Goal: Task Accomplishment & Management: Manage account settings

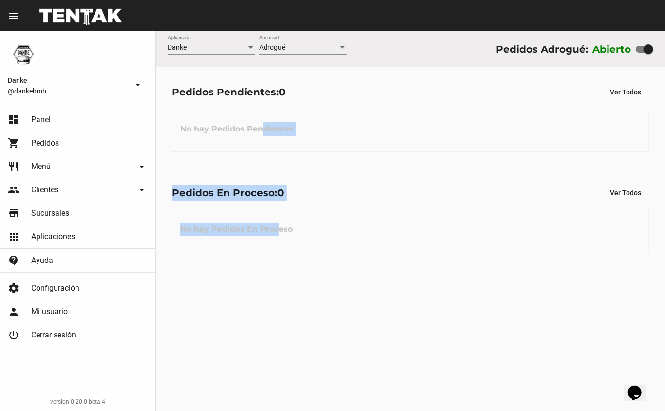
drag, startPoint x: 277, startPoint y: 251, endPoint x: 252, endPoint y: 138, distance: 114.7
click at [252, 138] on flou-dashboard-view "Danke Aplicación Adrogué Sucursal Pedidos Adrogué: Abierto Pedidos Pendientes: …" at bounding box center [410, 149] width 509 height 237
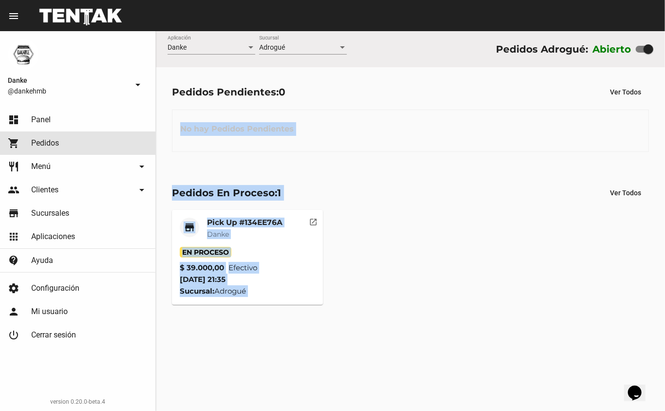
click at [43, 147] on span "Pedidos" at bounding box center [45, 143] width 28 height 10
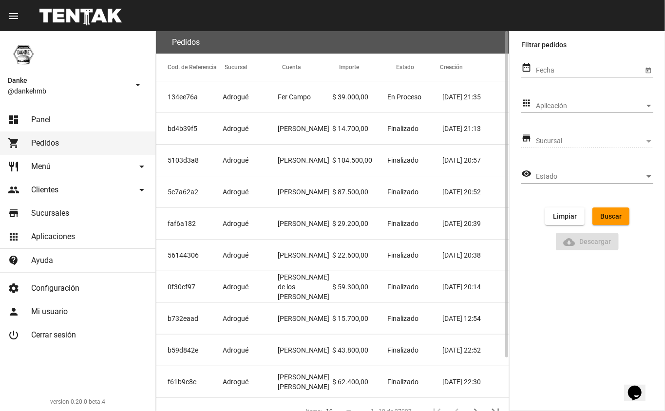
click at [49, 123] on span "Panel" at bounding box center [40, 120] width 19 height 10
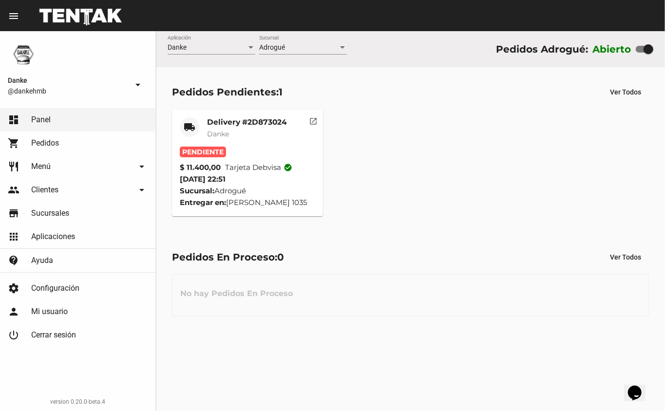
click at [258, 120] on mat-card-title "Delivery #2D873024" at bounding box center [247, 122] width 80 height 10
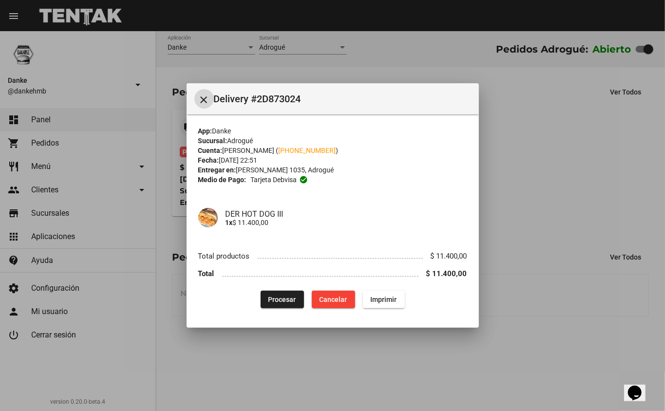
click at [301, 360] on div at bounding box center [332, 205] width 665 height 411
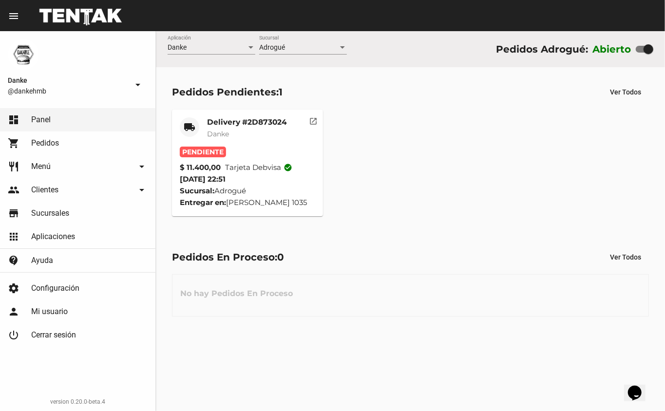
click at [381, 166] on div "local_shipping Delivery #2D873024 Danke Pendiente $ 11.400,00 Tarjeta debvisa c…" at bounding box center [411, 163] width 486 height 116
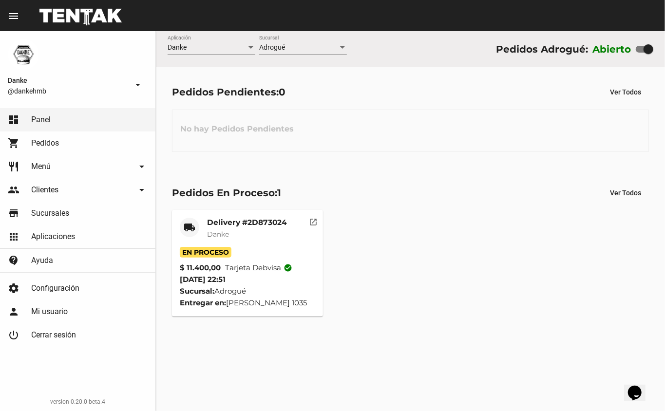
click at [251, 229] on div "Delivery #2D873024 Danke" at bounding box center [247, 232] width 80 height 29
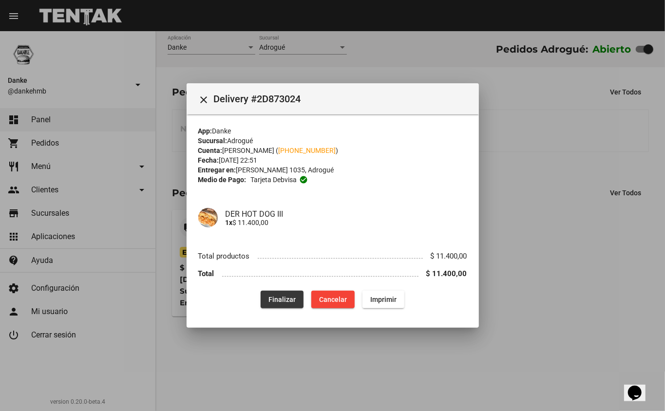
click at [283, 297] on span "Finalizar" at bounding box center [282, 300] width 27 height 8
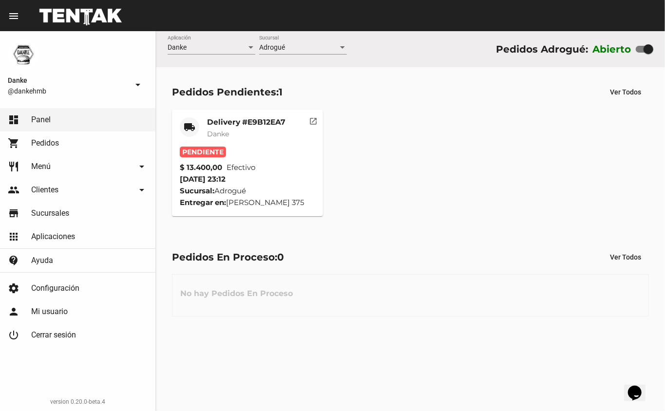
click at [398, 202] on div "local_shipping Delivery #E9B12EA7 Danke Pendiente $ 13.400,00 Efectivo [DATE] 2…" at bounding box center [411, 163] width 486 height 116
click at [252, 125] on mat-card-title "Delivery #E9B12EA7" at bounding box center [246, 122] width 78 height 10
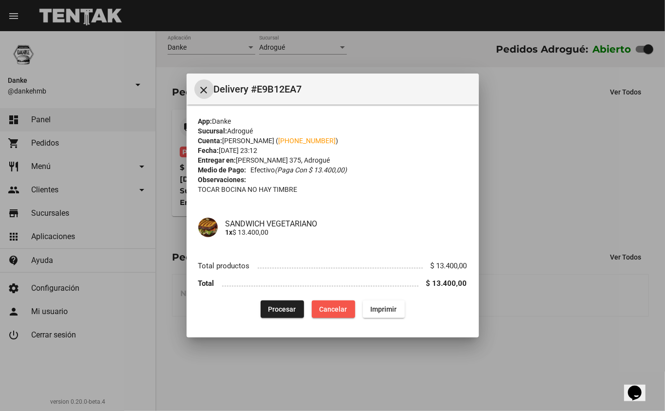
click at [335, 303] on button "Cancelar" at bounding box center [333, 310] width 43 height 18
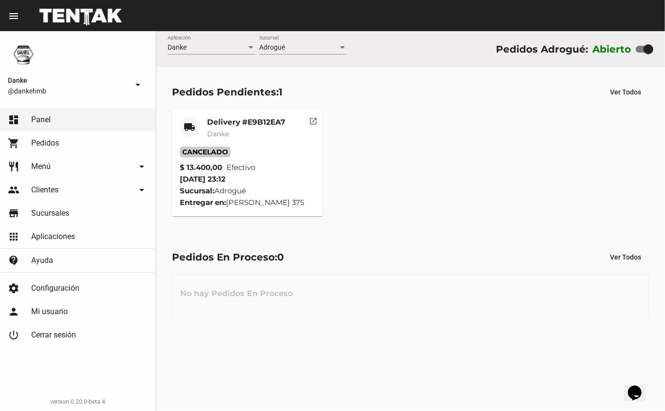
click at [248, 123] on mat-card-title "Delivery #E9B12EA7" at bounding box center [246, 122] width 78 height 10
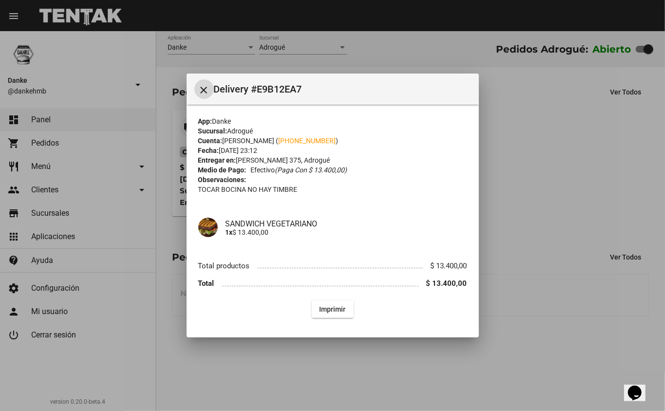
click at [283, 385] on div at bounding box center [332, 205] width 665 height 411
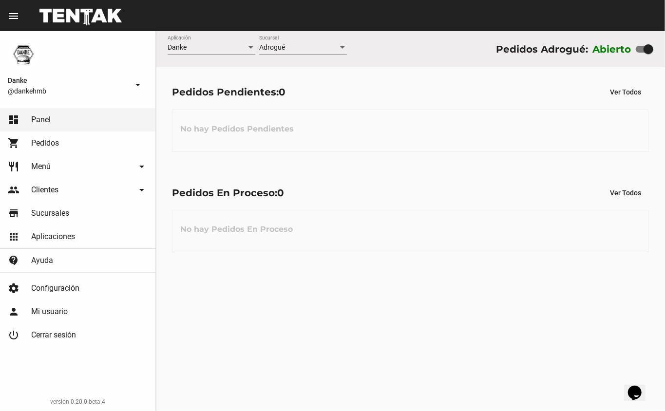
click at [646, 51] on div at bounding box center [649, 49] width 10 height 10
click at [641, 53] on input "checkbox" at bounding box center [640, 53] width 0 height 0
checkbox input "false"
